Goal: Task Accomplishment & Management: Use online tool/utility

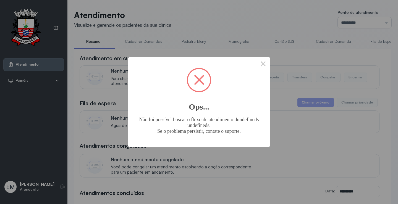
scroll to position [115, 0]
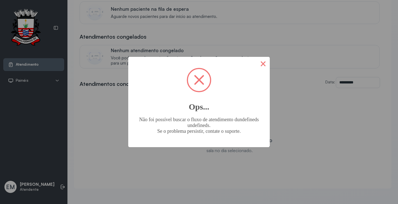
click at [264, 64] on button "×" at bounding box center [263, 63] width 13 height 13
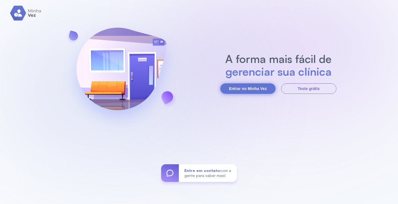
click at [250, 90] on button "Entrar no Minha Vez" at bounding box center [247, 89] width 55 height 11
click at [248, 85] on button "Entrar no Minha Vez" at bounding box center [247, 89] width 55 height 11
click at [261, 89] on button "Entrar no Minha Vez" at bounding box center [247, 89] width 55 height 11
click at [230, 90] on button "Entrar no Minha Vez" at bounding box center [247, 89] width 55 height 11
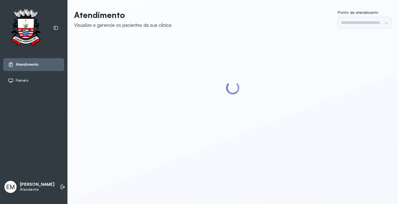
type input "*********"
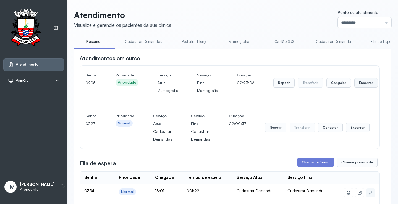
click at [362, 88] on button "Encerrar" at bounding box center [367, 82] width 24 height 9
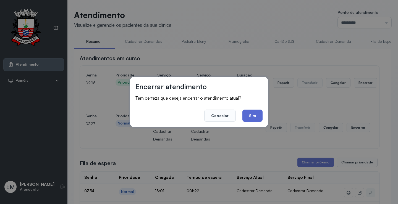
click at [247, 113] on button "Sim" at bounding box center [253, 116] width 20 height 12
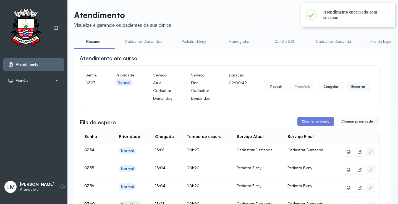
click at [354, 91] on button "Encerrar" at bounding box center [359, 86] width 24 height 9
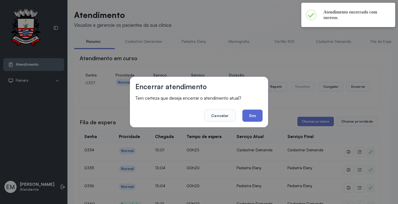
click at [256, 112] on button "Sim" at bounding box center [253, 116] width 20 height 12
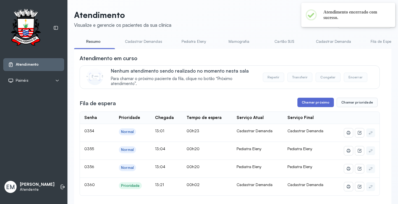
click at [318, 103] on button "Chamar próximo" at bounding box center [316, 102] width 37 height 9
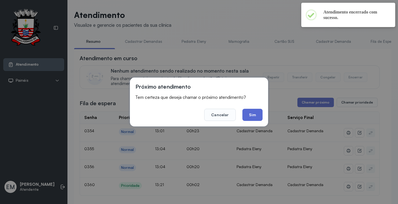
click at [263, 113] on button "Sim" at bounding box center [253, 115] width 20 height 12
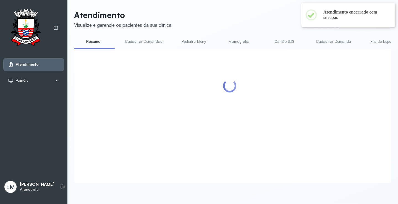
click at [248, 112] on div at bounding box center [230, 109] width 300 height 110
click at [49, 79] on div "Painéis" at bounding box center [33, 81] width 51 height 6
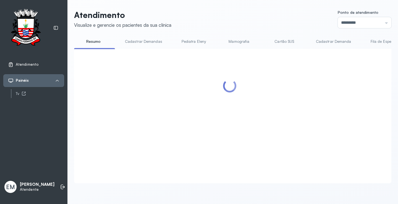
click at [52, 63] on link "Atendimento" at bounding box center [33, 65] width 51 height 6
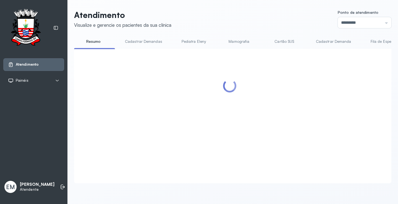
click at [147, 43] on link "Cadastrar Demandas" at bounding box center [144, 41] width 48 height 9
click at [97, 41] on link "Resumo" at bounding box center [93, 41] width 39 height 9
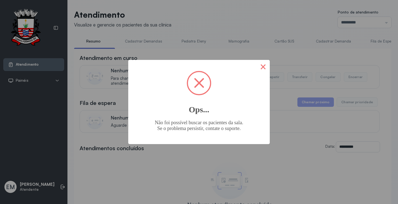
click at [265, 63] on button "×" at bounding box center [263, 66] width 13 height 13
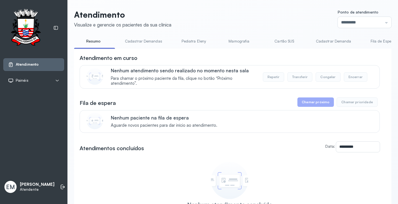
click at [74, 37] on link "Resumo" at bounding box center [93, 41] width 39 height 9
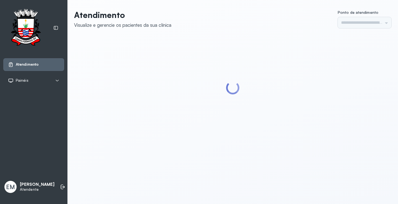
type input "*********"
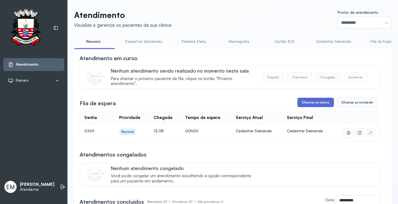
click at [318, 102] on button "Chamar próximo" at bounding box center [316, 102] width 37 height 9
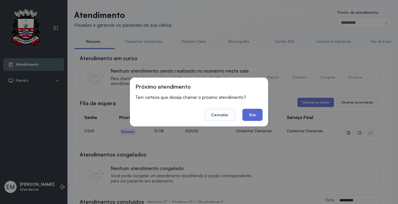
click at [255, 116] on button "Sim" at bounding box center [253, 115] width 20 height 12
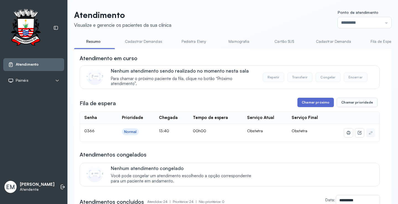
click at [318, 102] on button "Chamar próximo" at bounding box center [316, 102] width 37 height 9
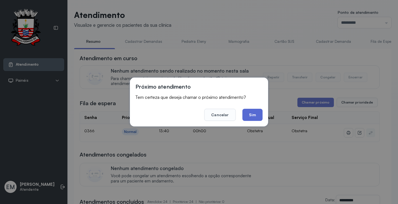
click at [248, 113] on button "Sim" at bounding box center [253, 115] width 20 height 12
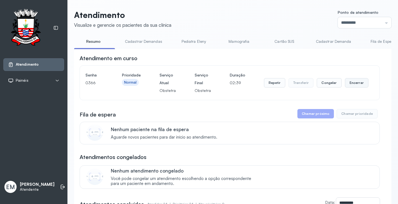
click at [349, 85] on button "Encerrar" at bounding box center [357, 82] width 24 height 9
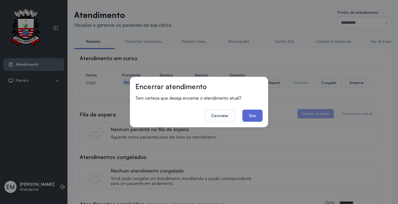
click at [258, 120] on button "Sim" at bounding box center [253, 116] width 20 height 12
